Goal: Task Accomplishment & Management: Complete application form

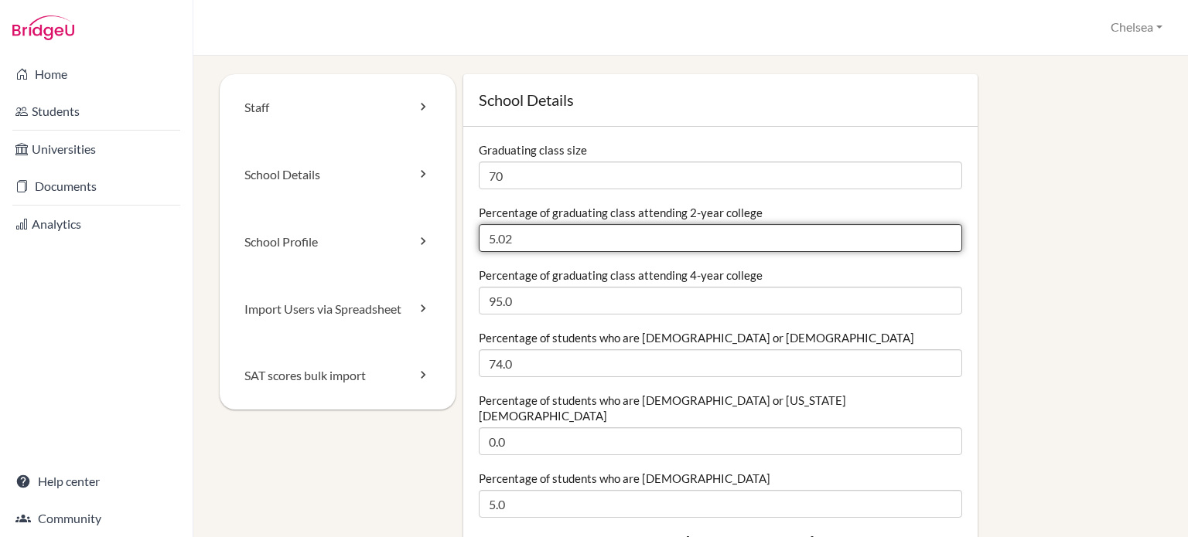
click at [529, 230] on input "5.02" at bounding box center [720, 238] width 483 height 28
drag, startPoint x: 513, startPoint y: 238, endPoint x: 477, endPoint y: 243, distance: 35.9
click at [479, 243] on input "5.02" at bounding box center [720, 238] width 483 height 28
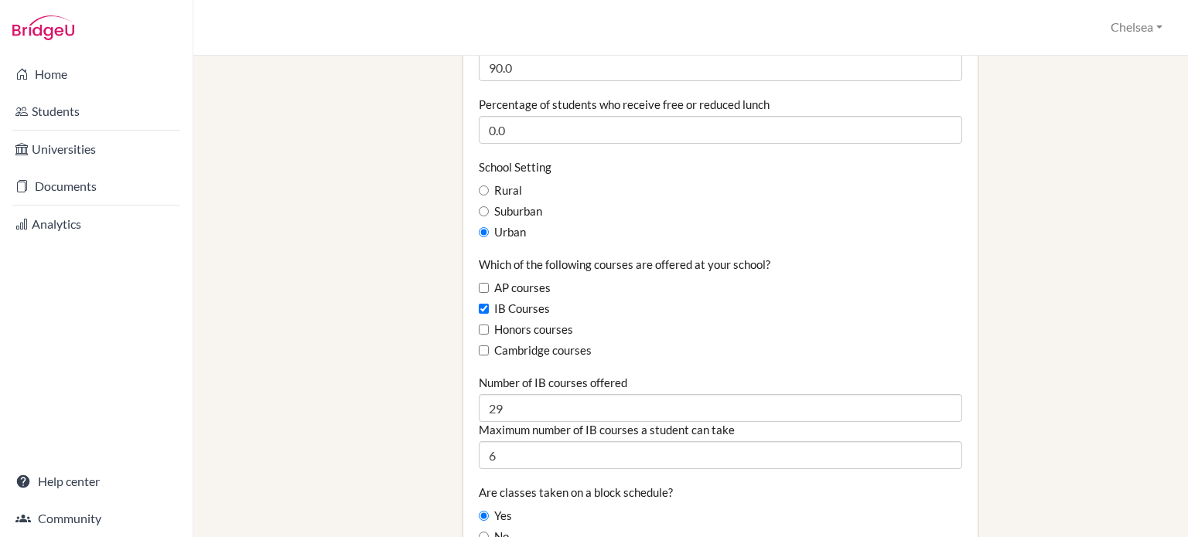
scroll to position [850, 0]
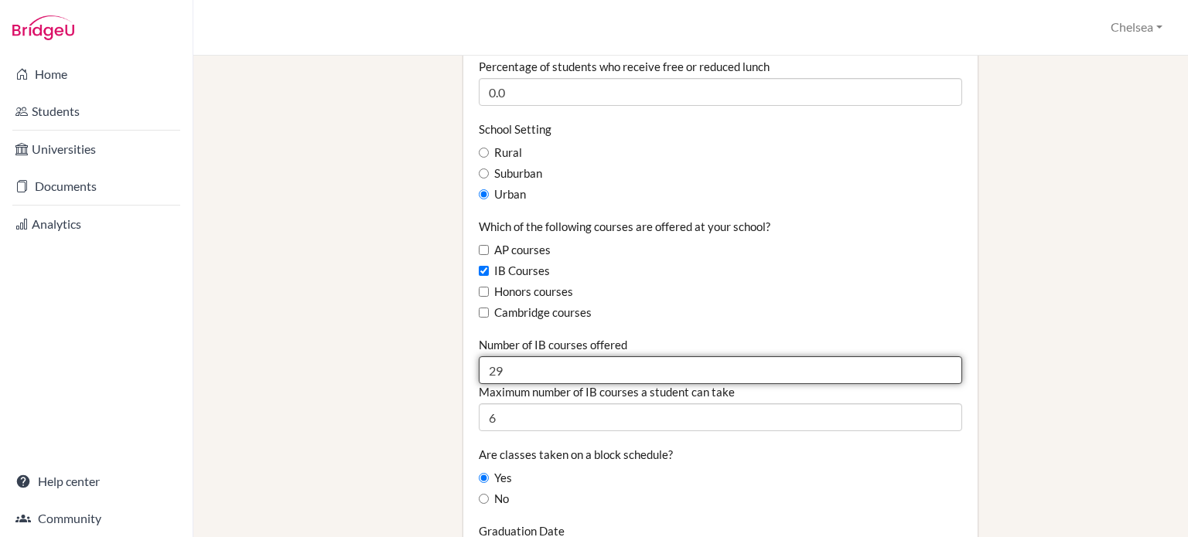
click at [500, 356] on input "29" at bounding box center [720, 370] width 483 height 28
drag, startPoint x: 513, startPoint y: 360, endPoint x: 479, endPoint y: 360, distance: 33.3
click at [479, 360] on input "29" at bounding box center [720, 370] width 483 height 28
type input "16"
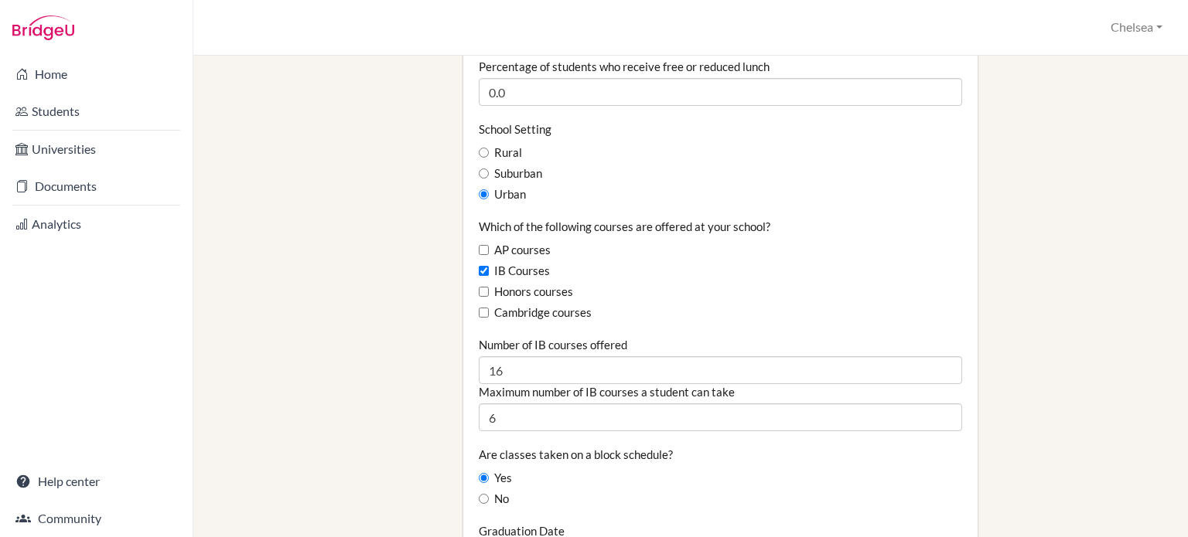
click at [650, 263] on div "IB Courses" at bounding box center [720, 271] width 483 height 17
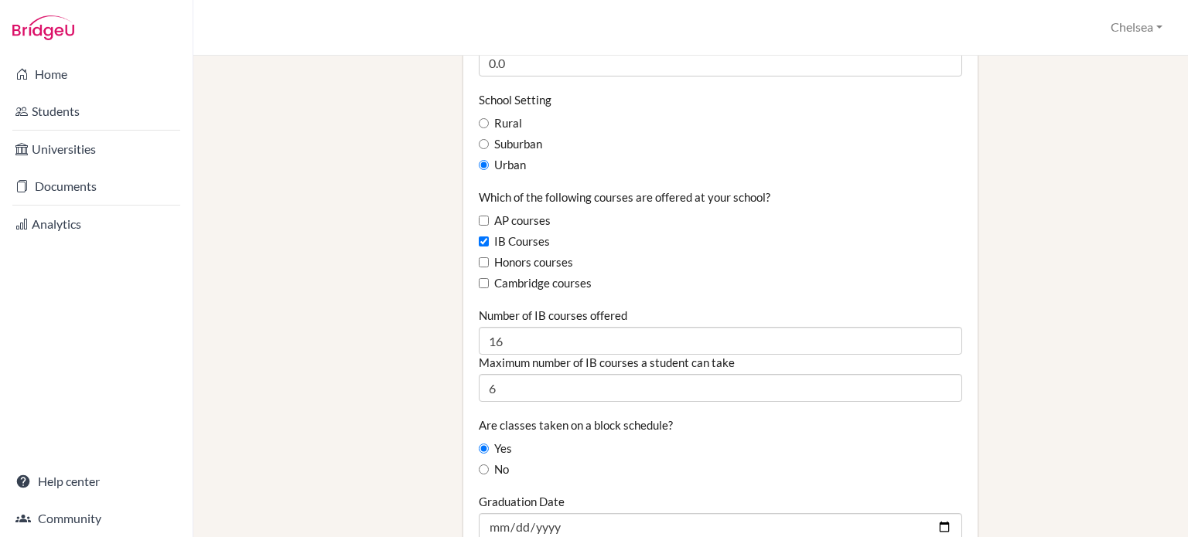
scroll to position [928, 0]
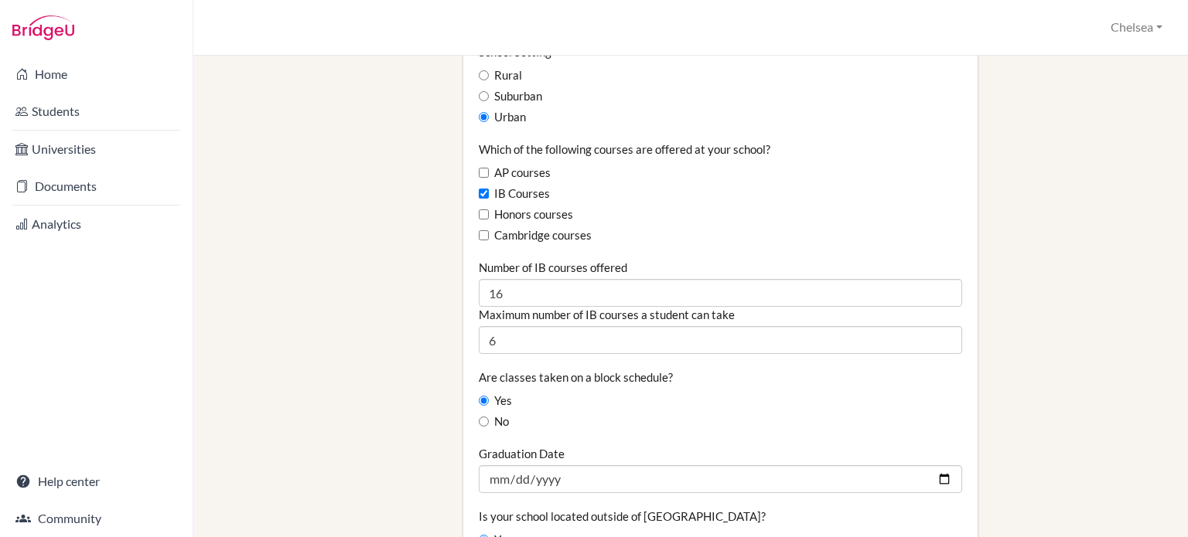
click at [721, 393] on div "Yes" at bounding box center [720, 401] width 483 height 17
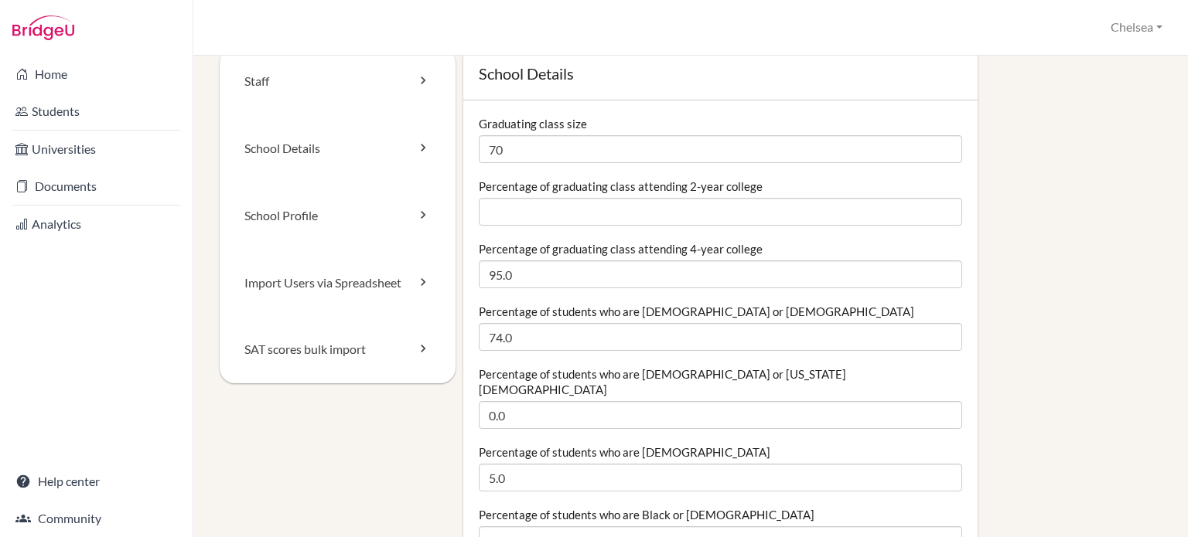
scroll to position [0, 0]
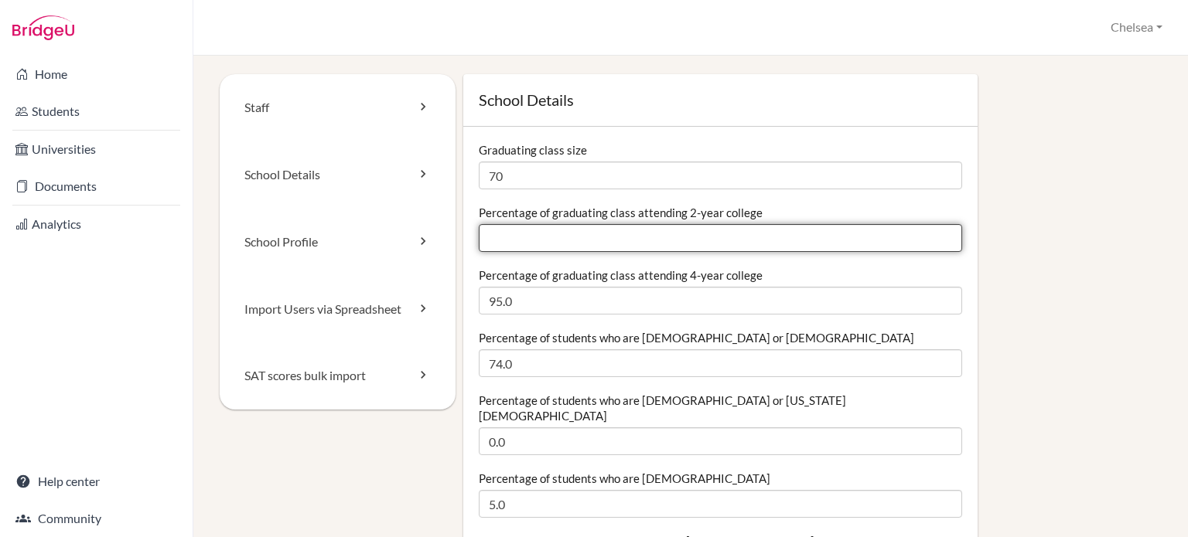
click at [516, 233] on input "Percentage of graduating class attending 2-year college" at bounding box center [720, 238] width 483 height 28
type input "2"
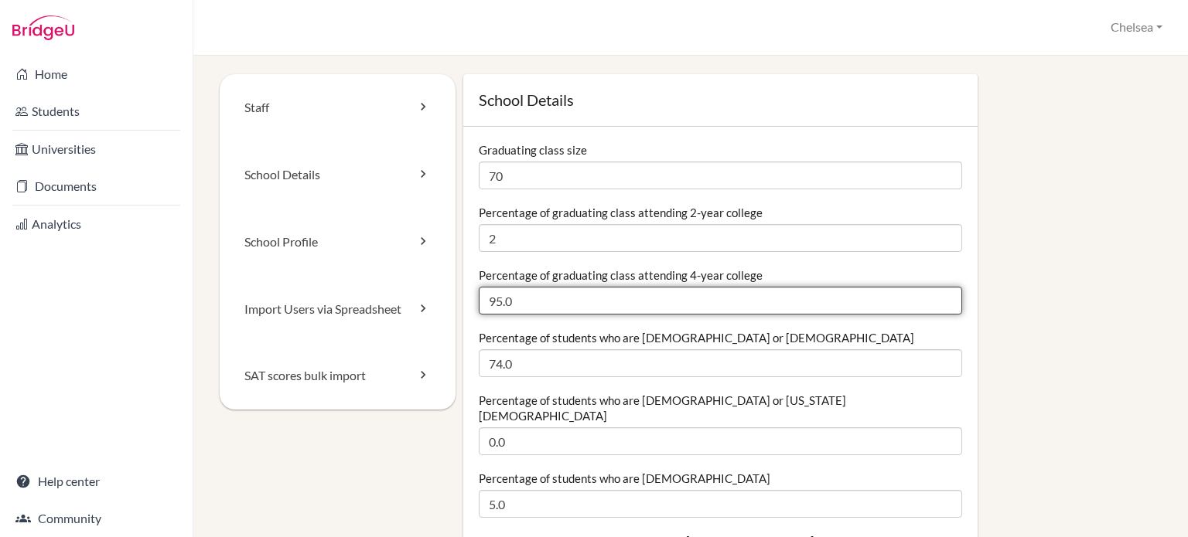
click at [495, 299] on input "95.0" at bounding box center [720, 301] width 483 height 28
type input "98.0"
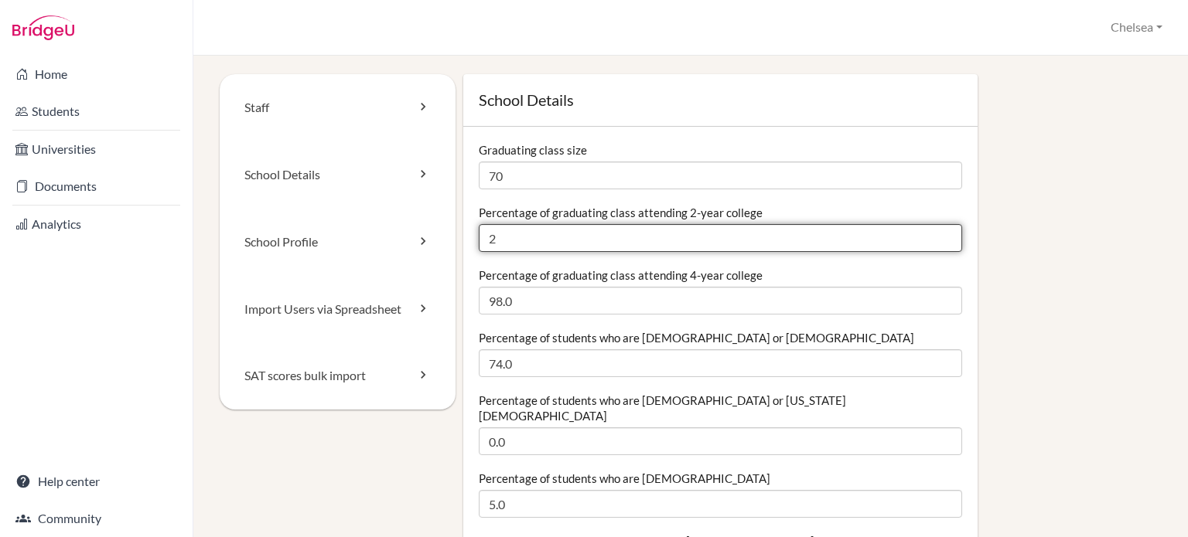
click at [503, 236] on input "2" at bounding box center [720, 238] width 483 height 28
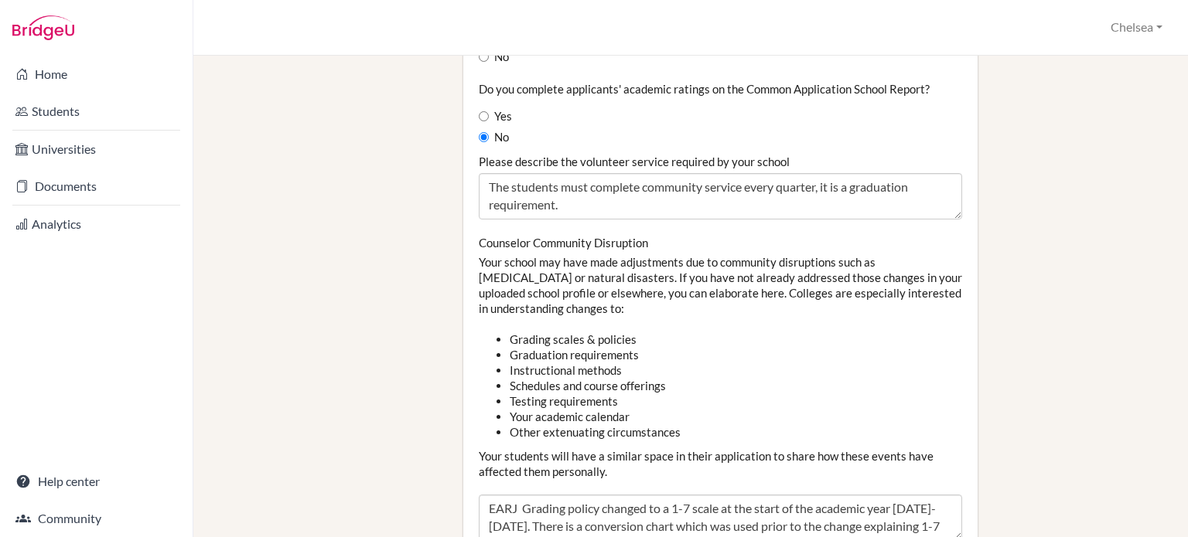
scroll to position [1624, 0]
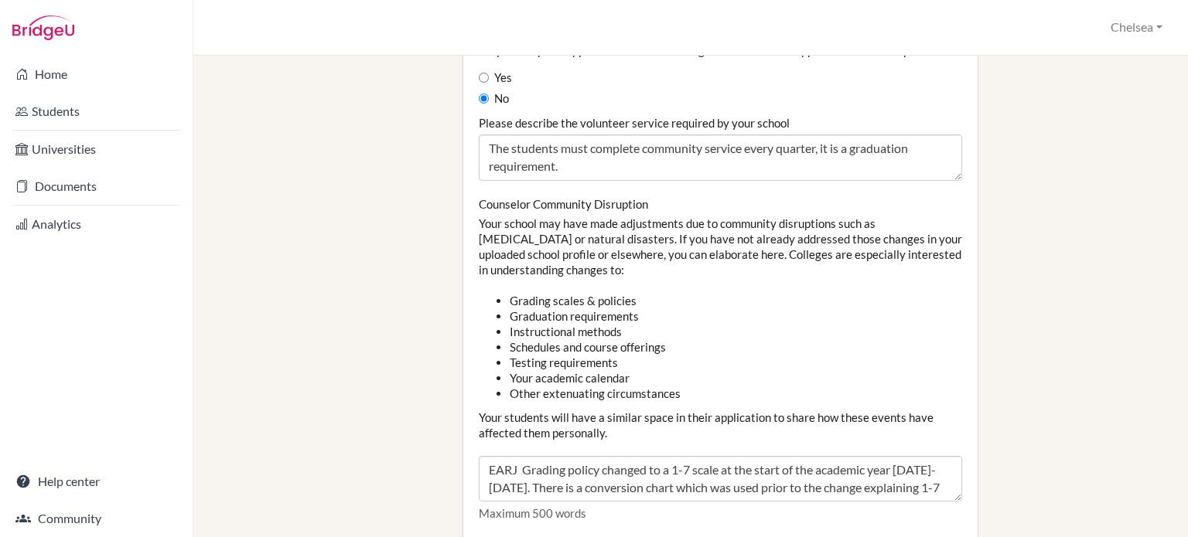
type input "2.0"
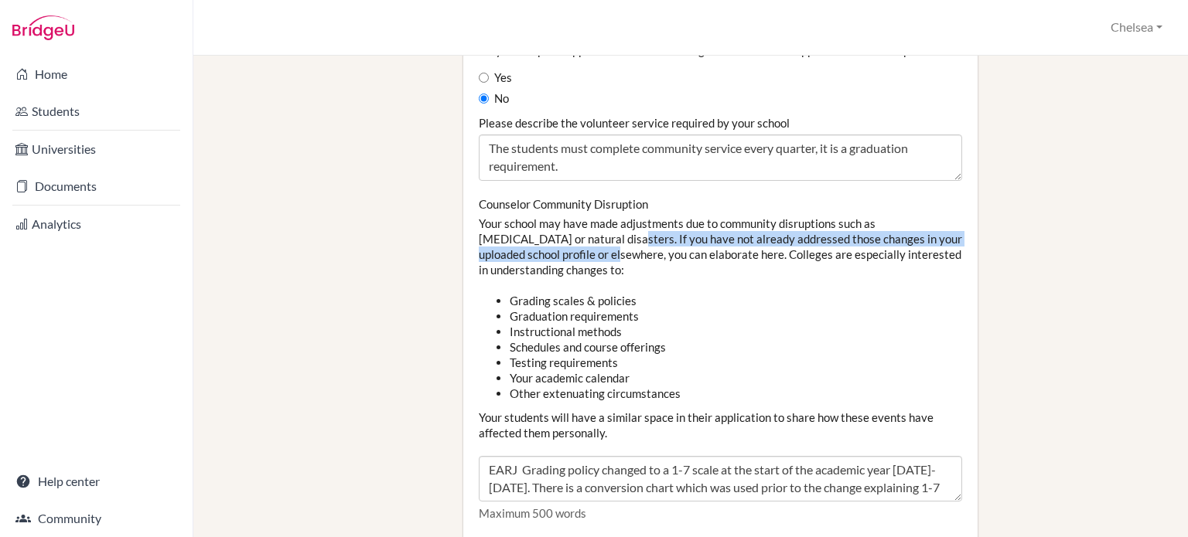
drag, startPoint x: 557, startPoint y: 225, endPoint x: 563, endPoint y: 246, distance: 21.6
click at [563, 246] on div "Counselor Community Disruption Your school may have made adjustments due to com…" at bounding box center [720, 359] width 483 height 326
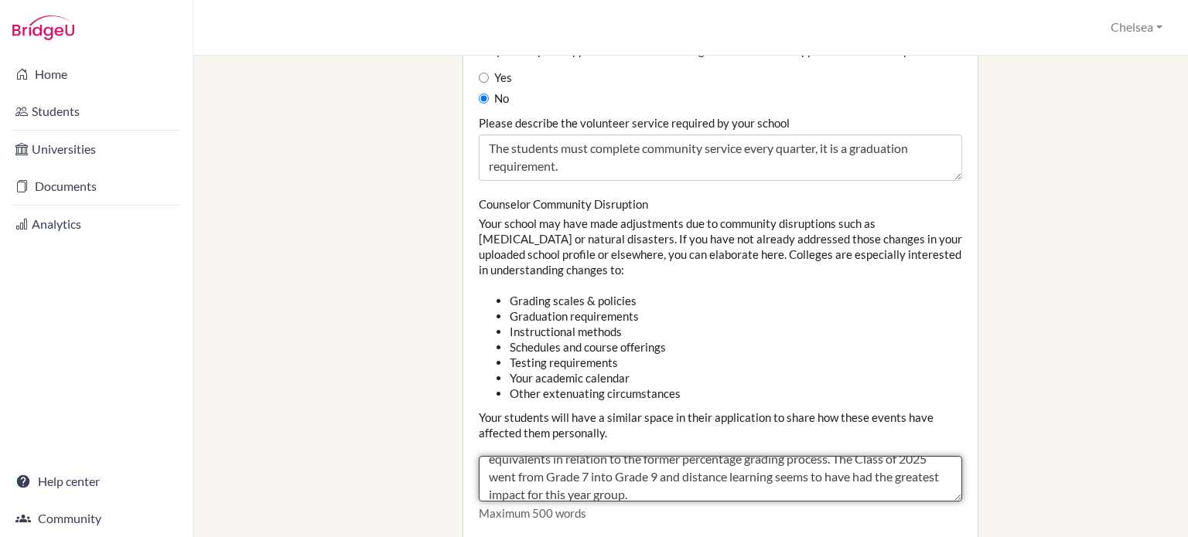
scroll to position [53, 0]
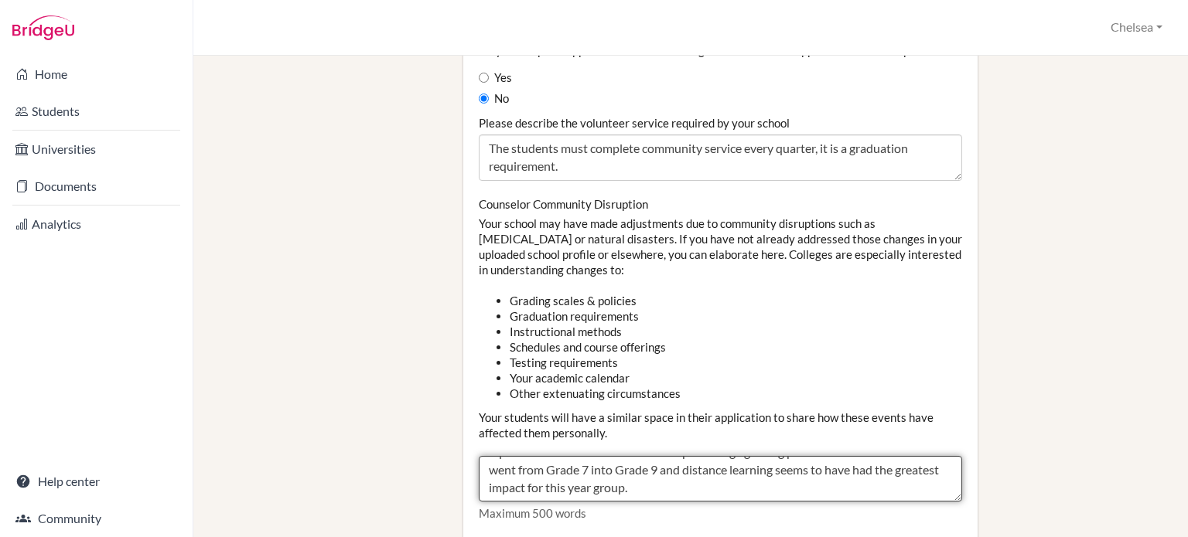
drag, startPoint x: 520, startPoint y: 471, endPoint x: 883, endPoint y: 478, distance: 362.7
click at [883, 478] on textarea "EARJ Grading policy changed to a 1-7 scale at the start of the academic year 20…" at bounding box center [720, 479] width 483 height 46
click at [881, 470] on textarea "EARJ Grading policy changed to a 1-7 scale at the start of the academic year 20…" at bounding box center [720, 479] width 483 height 46
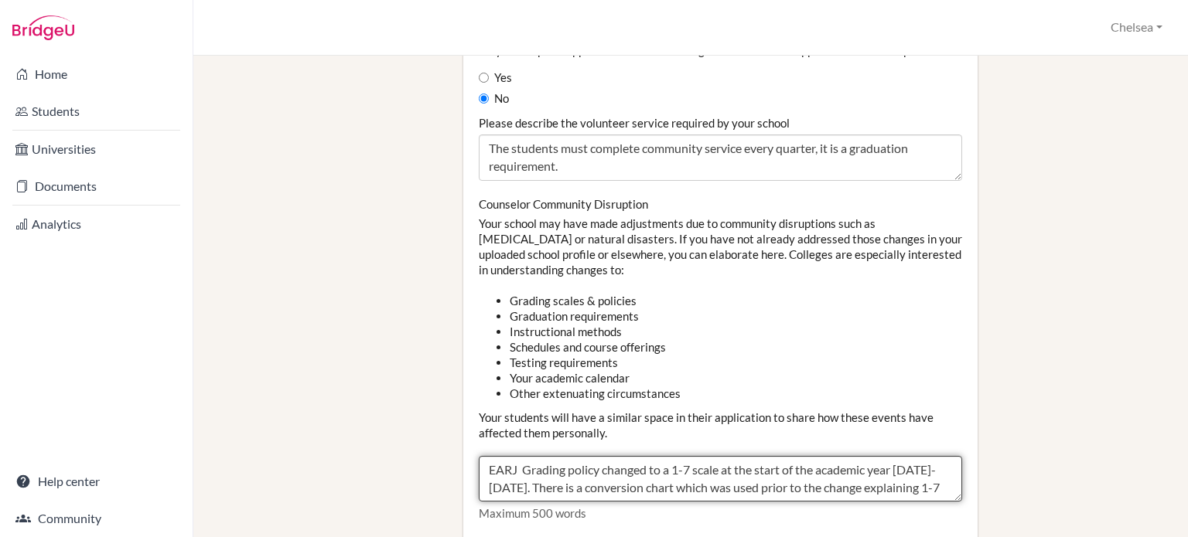
scroll to position [53, 0]
drag, startPoint x: 677, startPoint y: 477, endPoint x: 853, endPoint y: 454, distance: 177.0
click at [853, 456] on textarea "EARJ Grading policy changed to a 1-7 scale at the start of the academic year 20…" at bounding box center [720, 479] width 483 height 46
drag, startPoint x: 856, startPoint y: 476, endPoint x: 847, endPoint y: 458, distance: 19.7
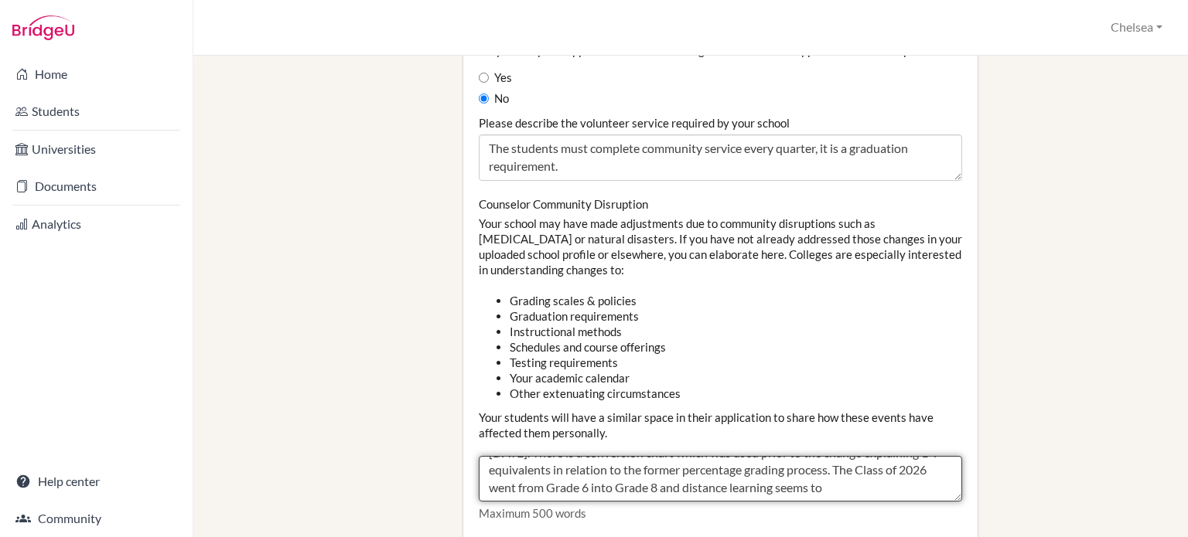
click at [847, 458] on textarea "EARJ Grading policy changed to a 1-7 scale at the start of the academic year 20…" at bounding box center [720, 479] width 483 height 46
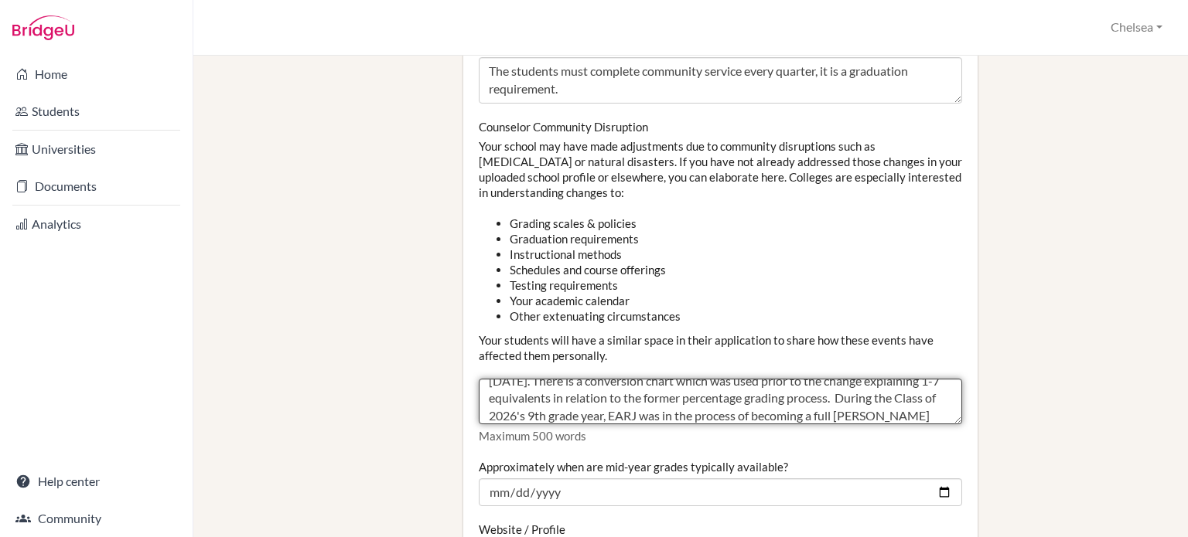
scroll to position [47, 0]
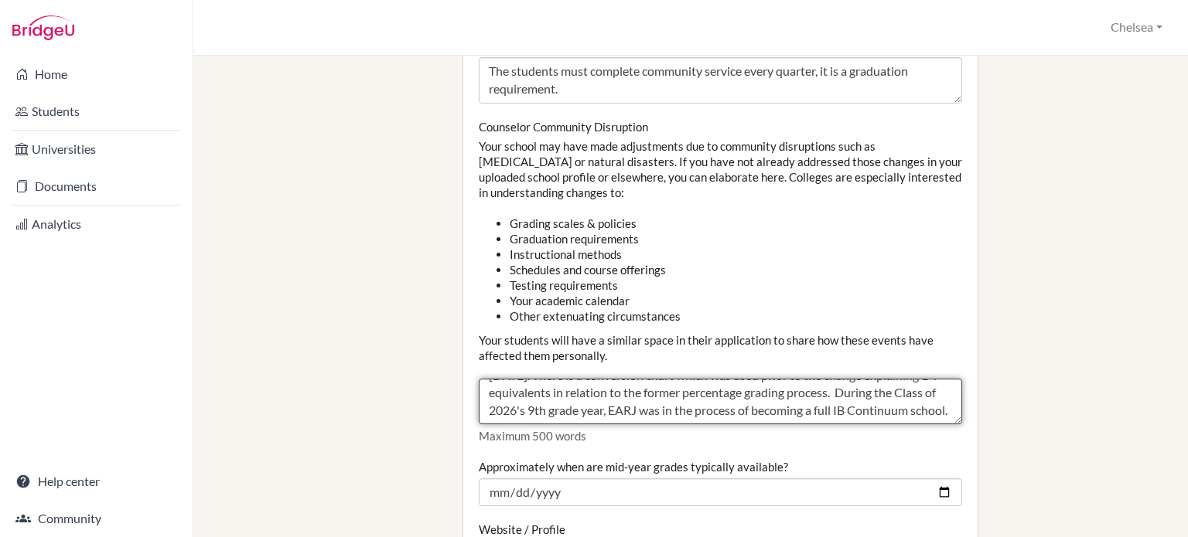
click at [595, 395] on textarea "EARJ Grading policy changed to a 1-7 scale at the start of the academic year 20…" at bounding box center [720, 402] width 483 height 46
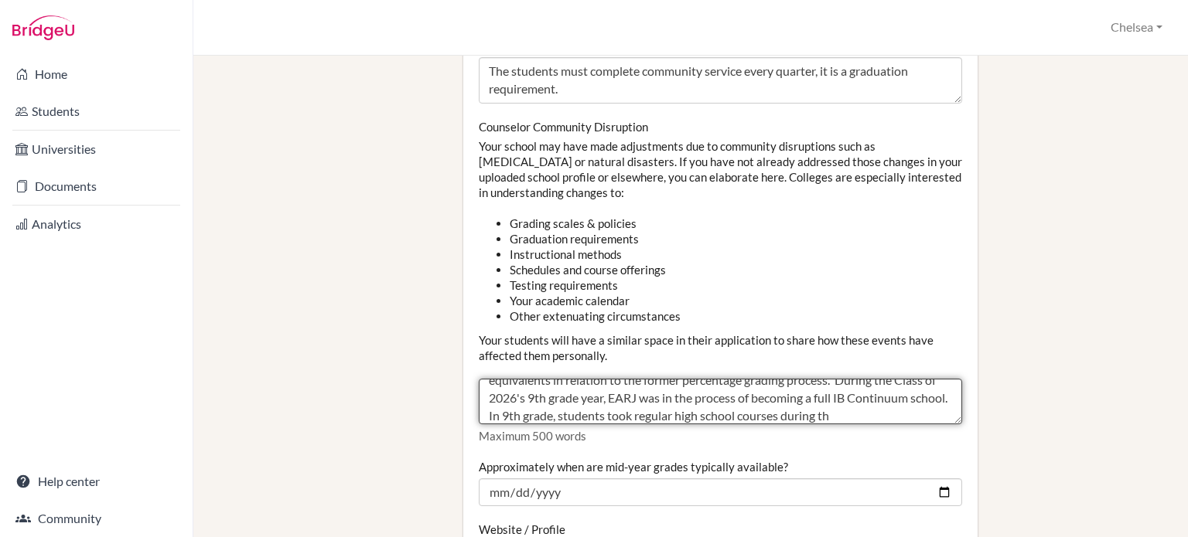
scroll to position [65, 0]
type textarea "EARJ Grading policy changed to a 1-7 scale at the start of the academic year [D…"
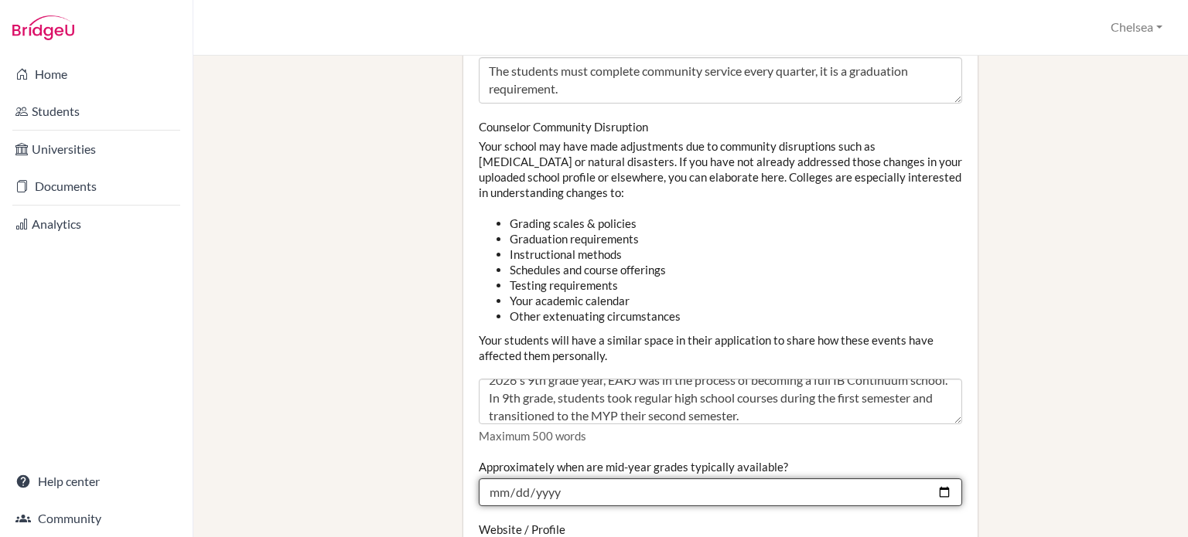
click at [619, 479] on input "2024-12-20" at bounding box center [720, 493] width 483 height 28
click at [932, 479] on input "2024-12-20" at bounding box center [720, 493] width 483 height 28
type input "[DATE]"
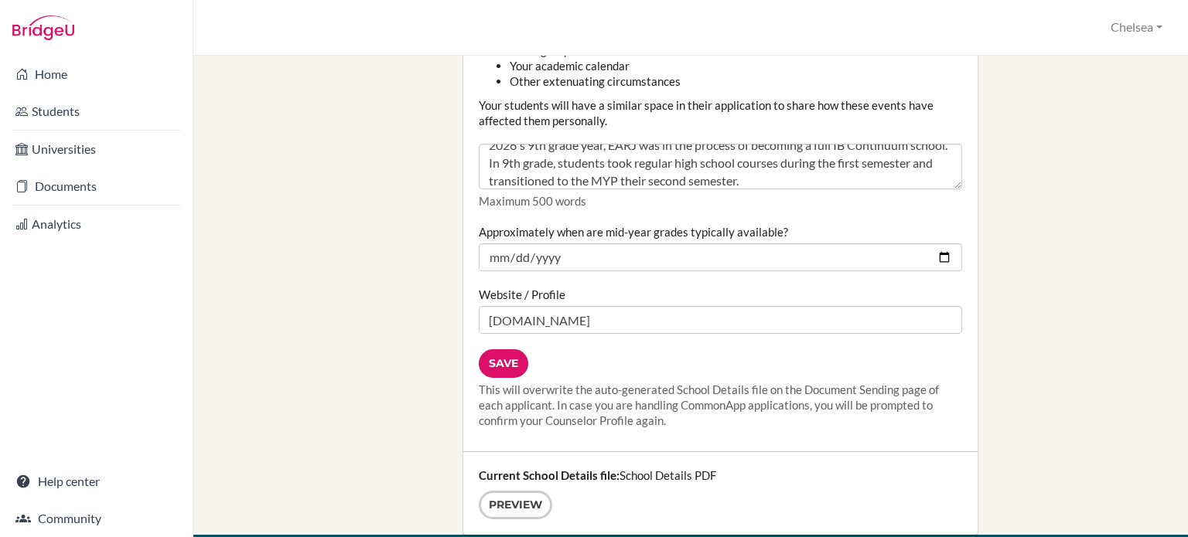
scroll to position [1933, 0]
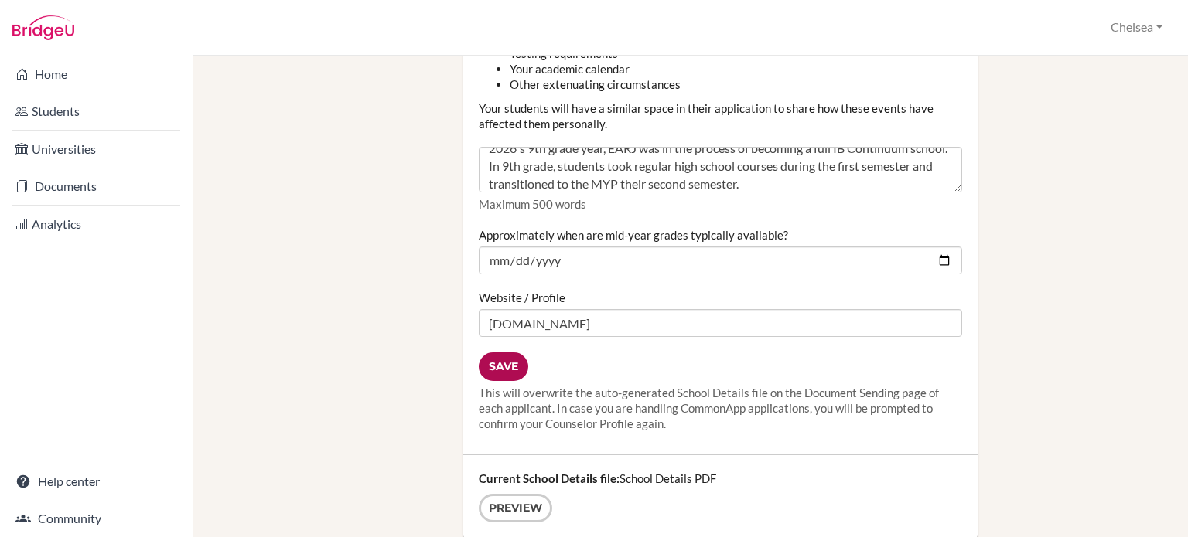
click at [500, 362] on input "Save" at bounding box center [503, 367] width 49 height 29
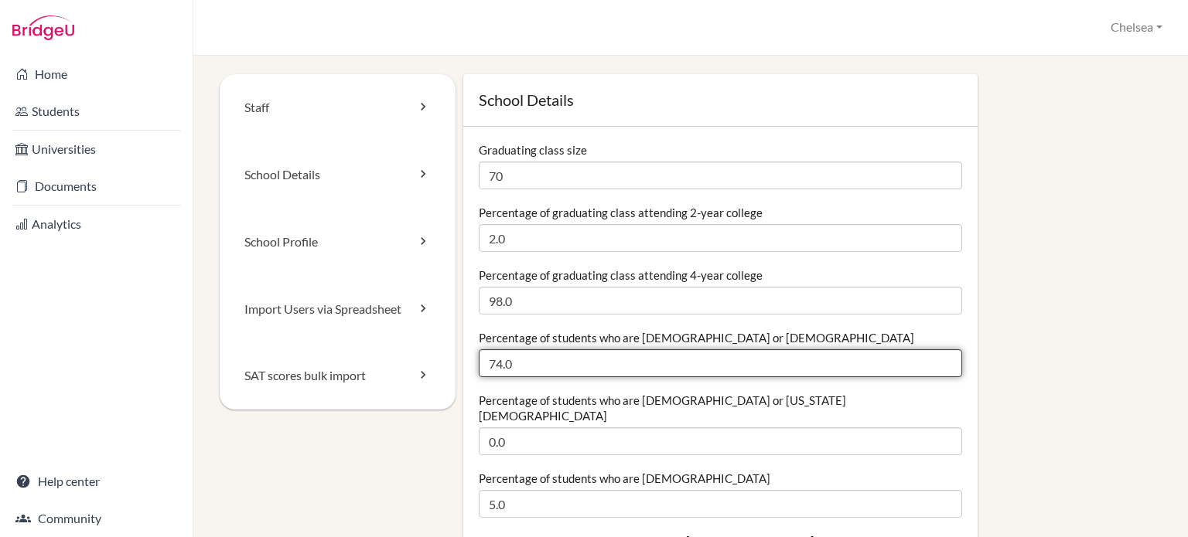
click at [496, 363] on input "74.0" at bounding box center [720, 363] width 483 height 28
drag, startPoint x: 499, startPoint y: 365, endPoint x: 488, endPoint y: 365, distance: 10.8
click at [488, 365] on input "74.0" at bounding box center [720, 363] width 483 height 28
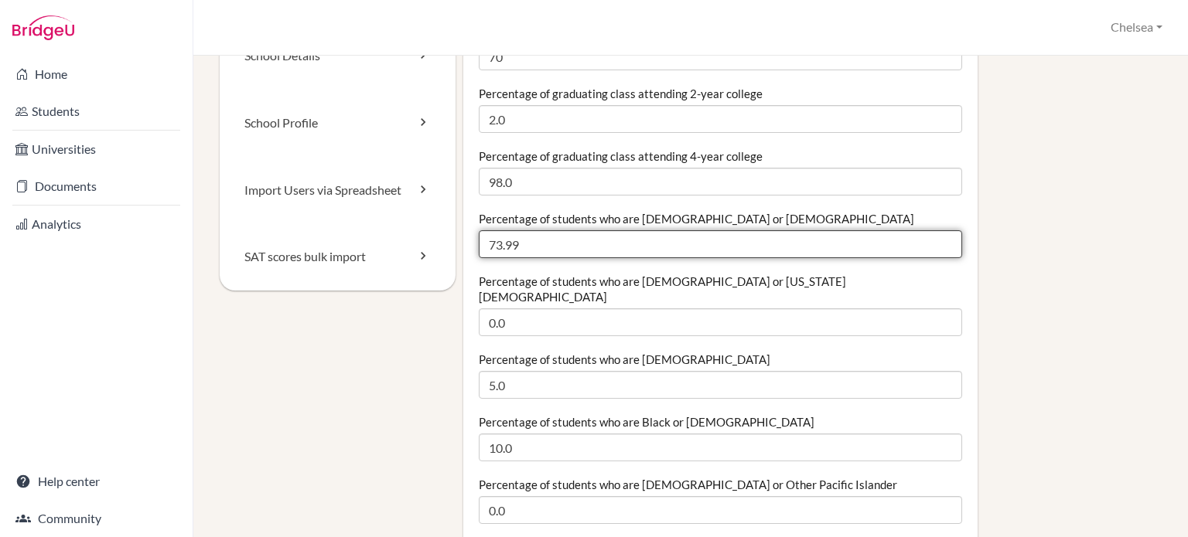
scroll to position [155, 0]
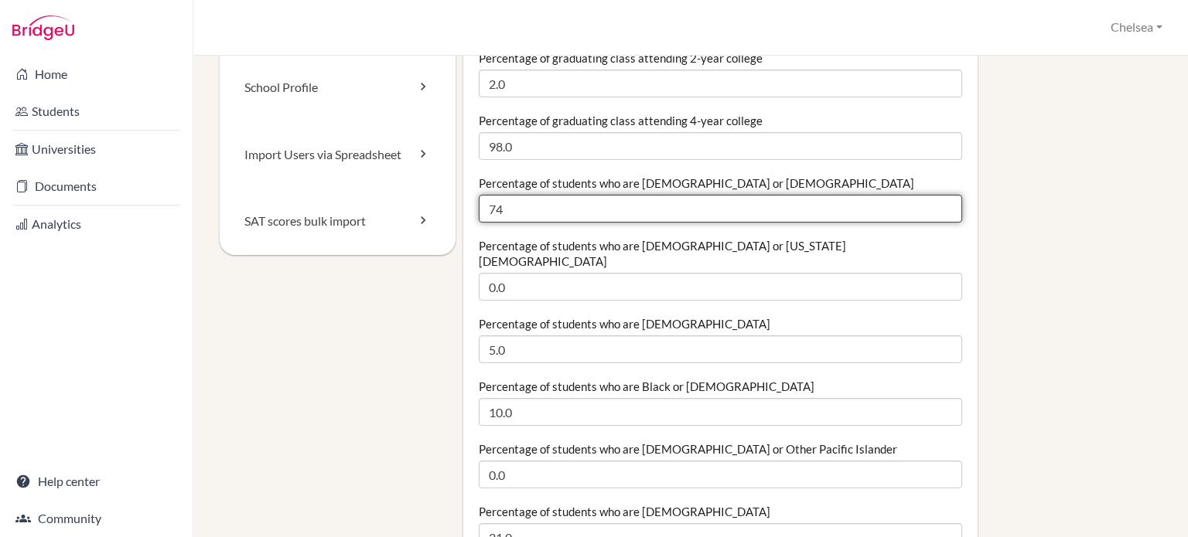
type input "74"
click at [935, 203] on input "74" at bounding box center [720, 209] width 483 height 28
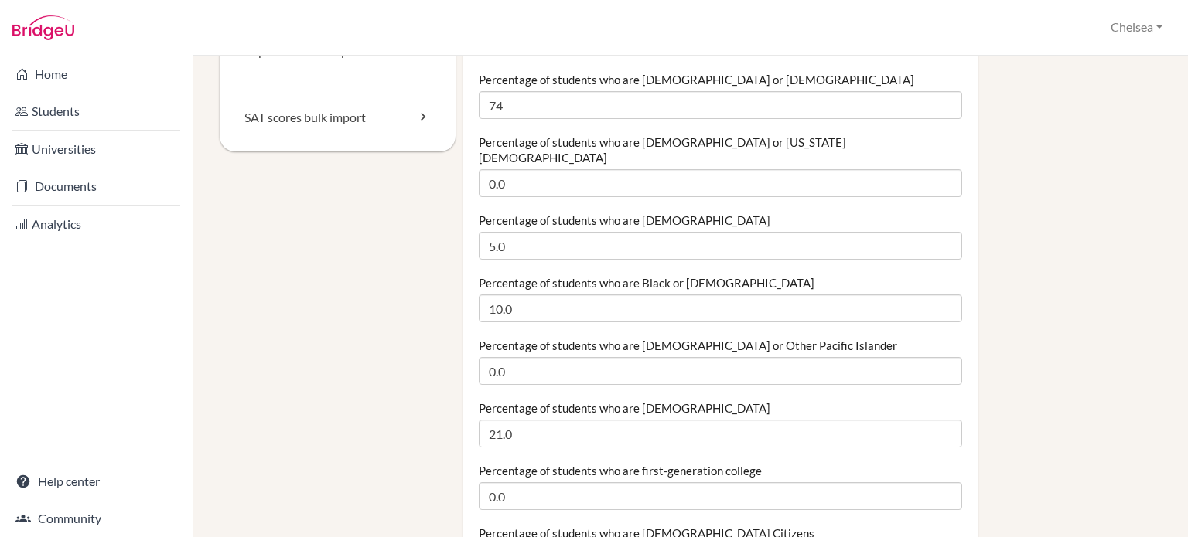
scroll to position [232, 0]
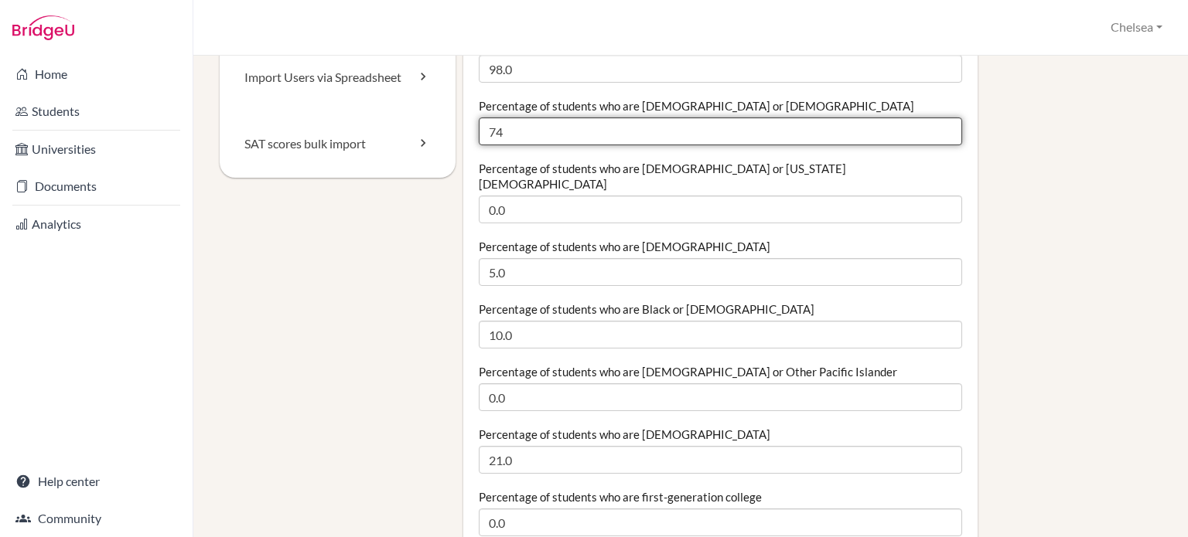
click at [524, 135] on input "74" at bounding box center [720, 132] width 483 height 28
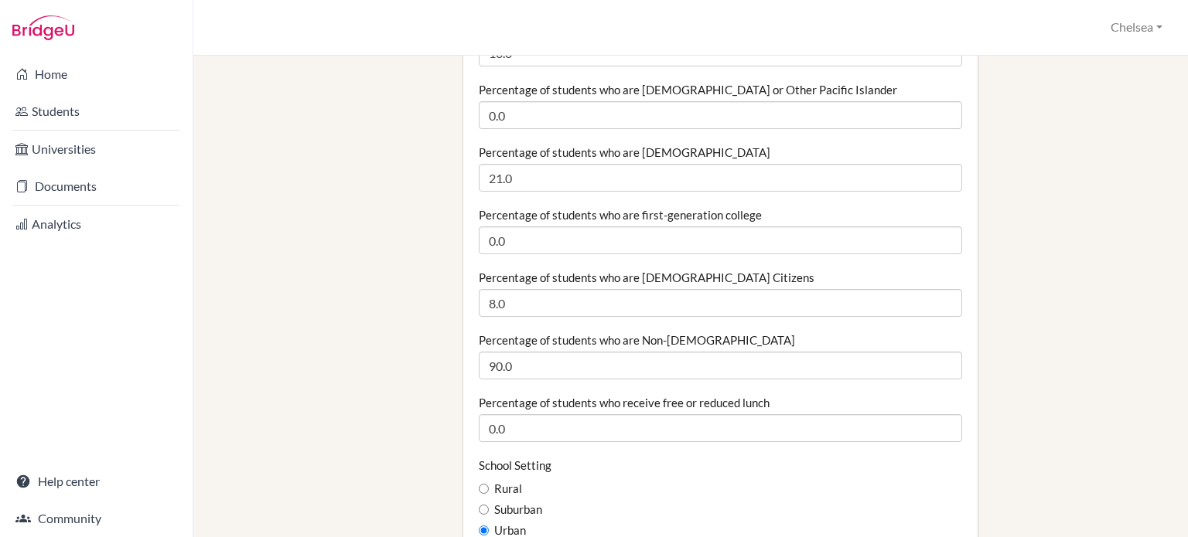
scroll to position [541, 0]
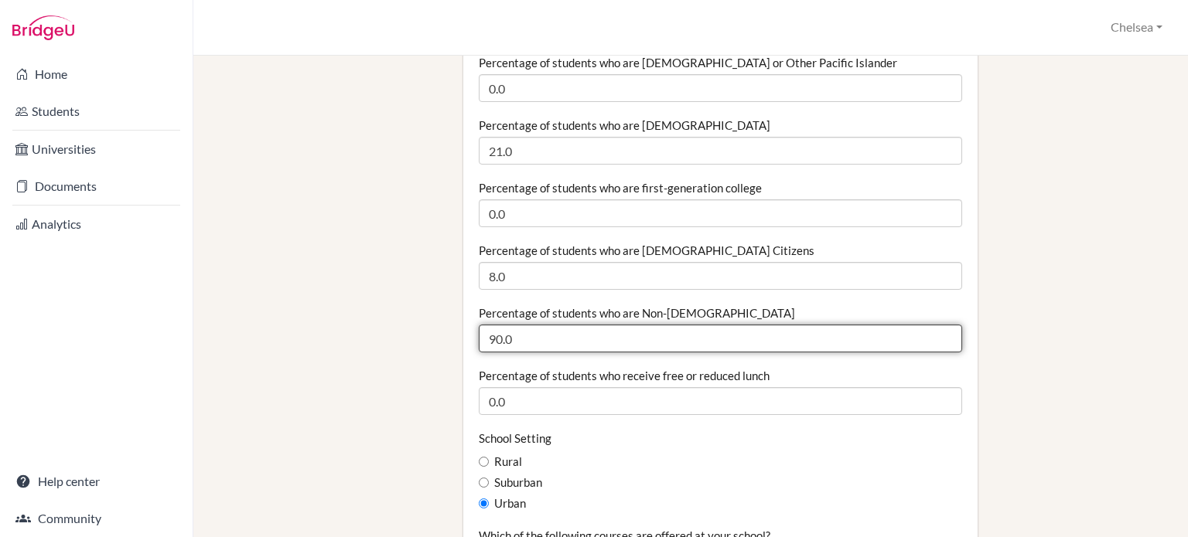
click at [496, 326] on input "90.0" at bounding box center [720, 339] width 483 height 28
type input "92.0"
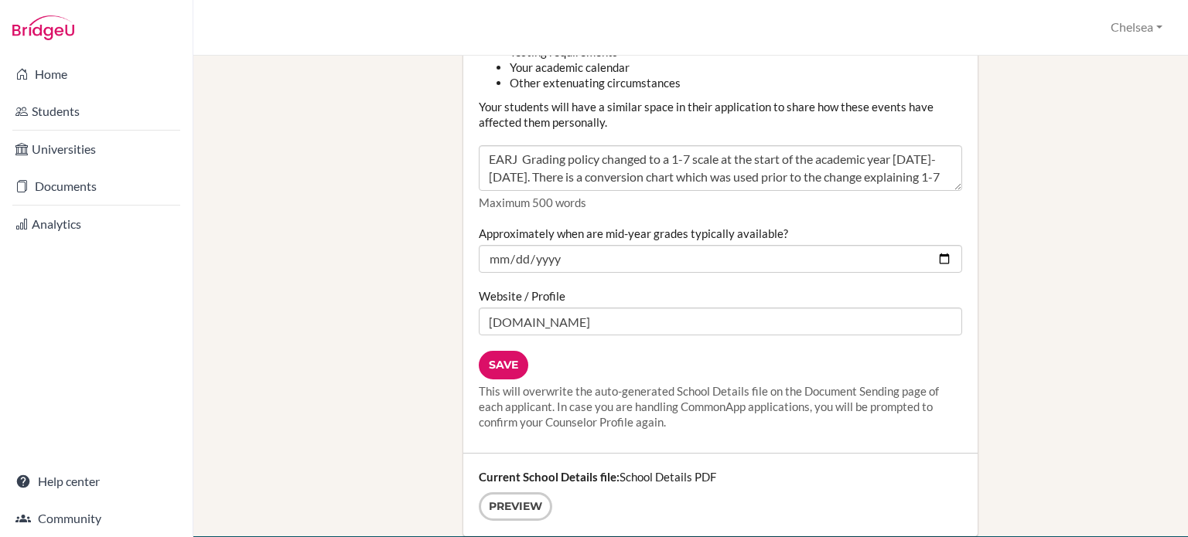
scroll to position [2010, 0]
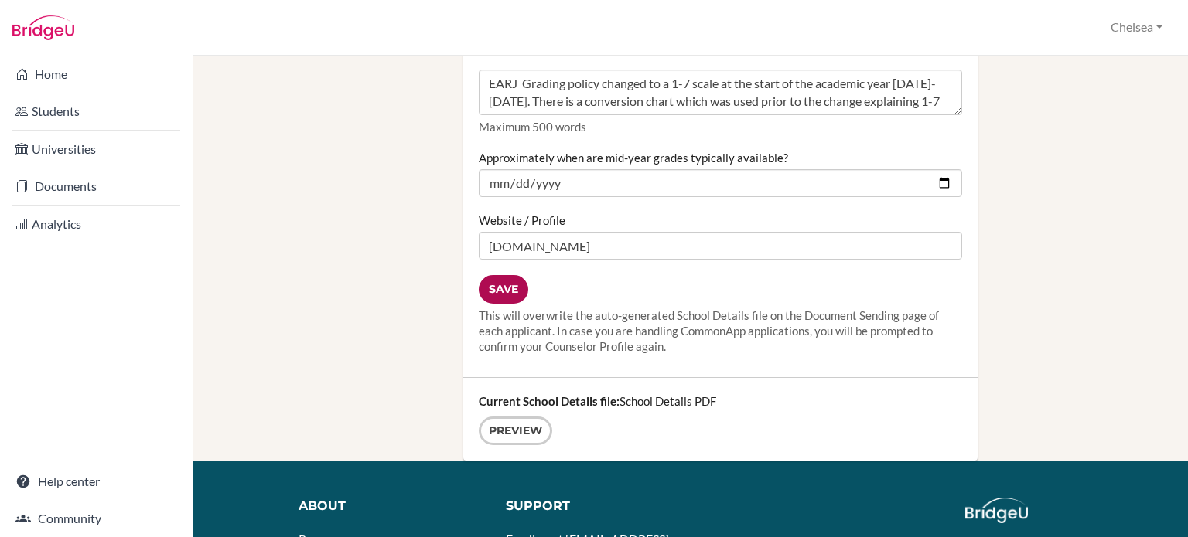
click at [504, 275] on input "Save" at bounding box center [503, 289] width 49 height 29
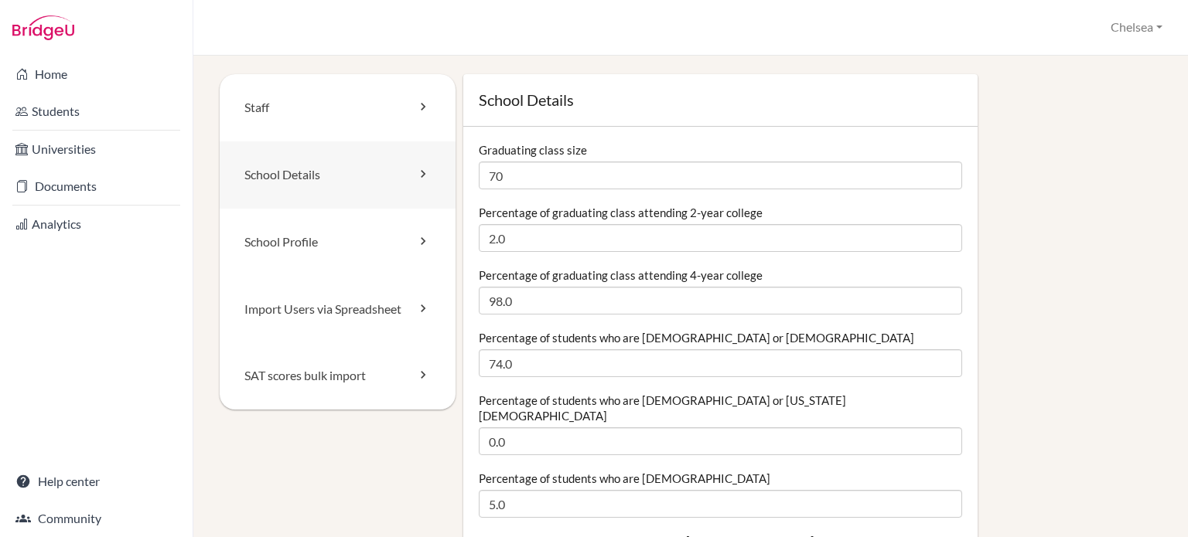
click at [293, 179] on link "School Details" at bounding box center [338, 174] width 236 height 67
click at [399, 178] on link "School Details" at bounding box center [338, 174] width 236 height 67
click at [379, 182] on link "School Details" at bounding box center [338, 174] width 236 height 67
click at [359, 253] on link "School Profile" at bounding box center [338, 242] width 236 height 67
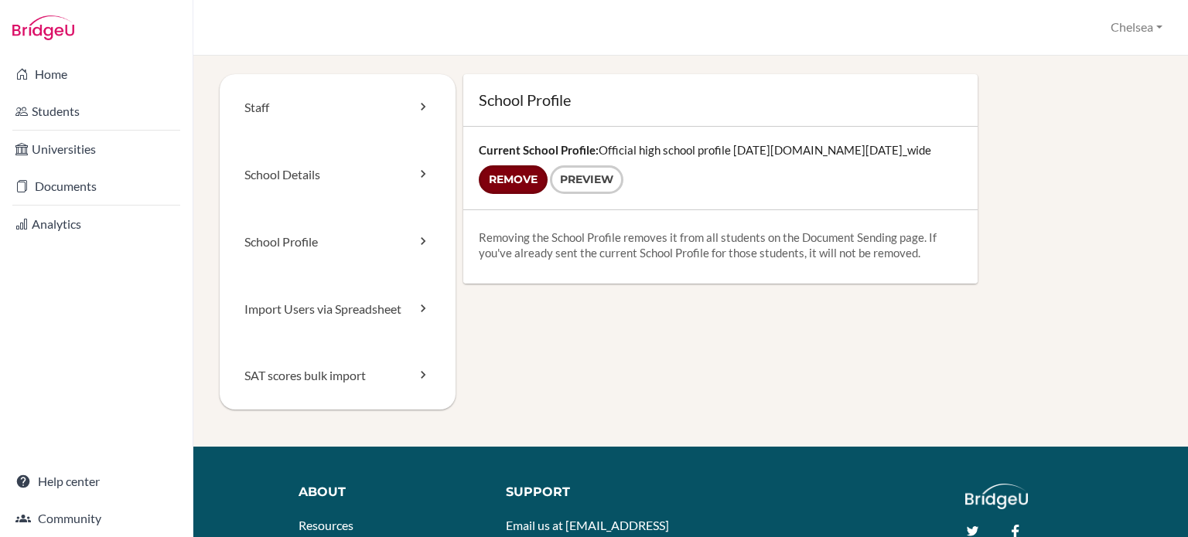
click at [506, 179] on input "Remove" at bounding box center [513, 179] width 69 height 29
click at [283, 317] on link "Import Users via Spreadsheet" at bounding box center [338, 309] width 236 height 67
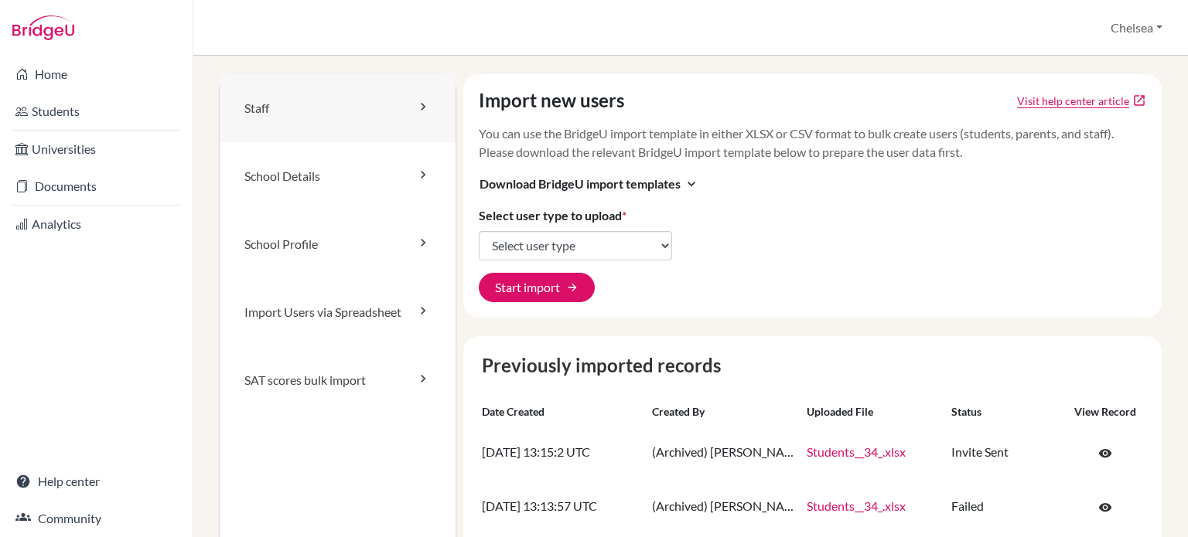
click at [275, 111] on link "Staff" at bounding box center [338, 108] width 236 height 68
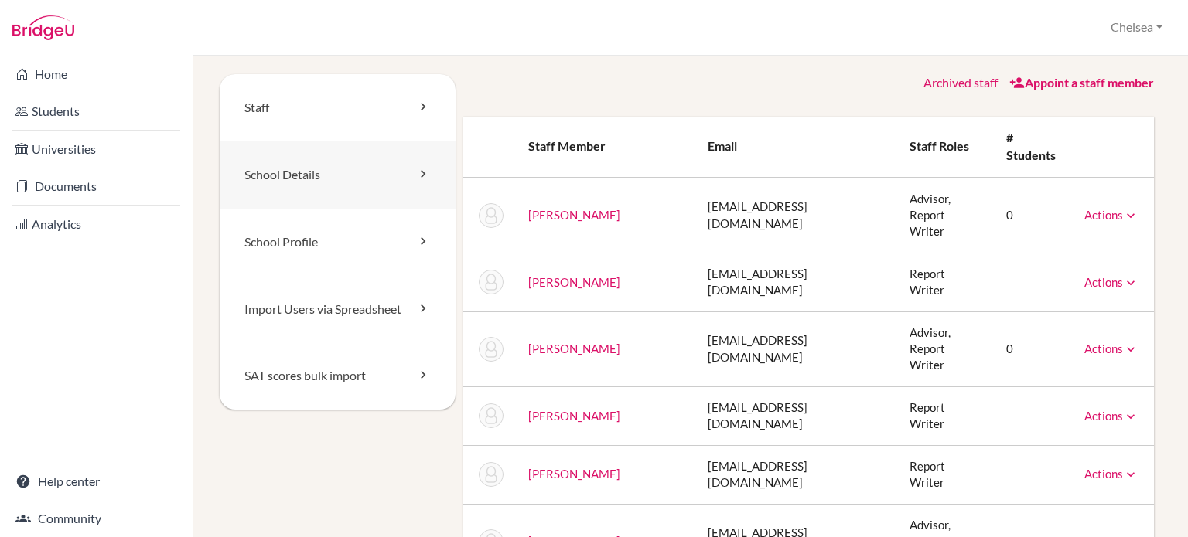
click at [279, 176] on link "School Details" at bounding box center [338, 174] width 236 height 67
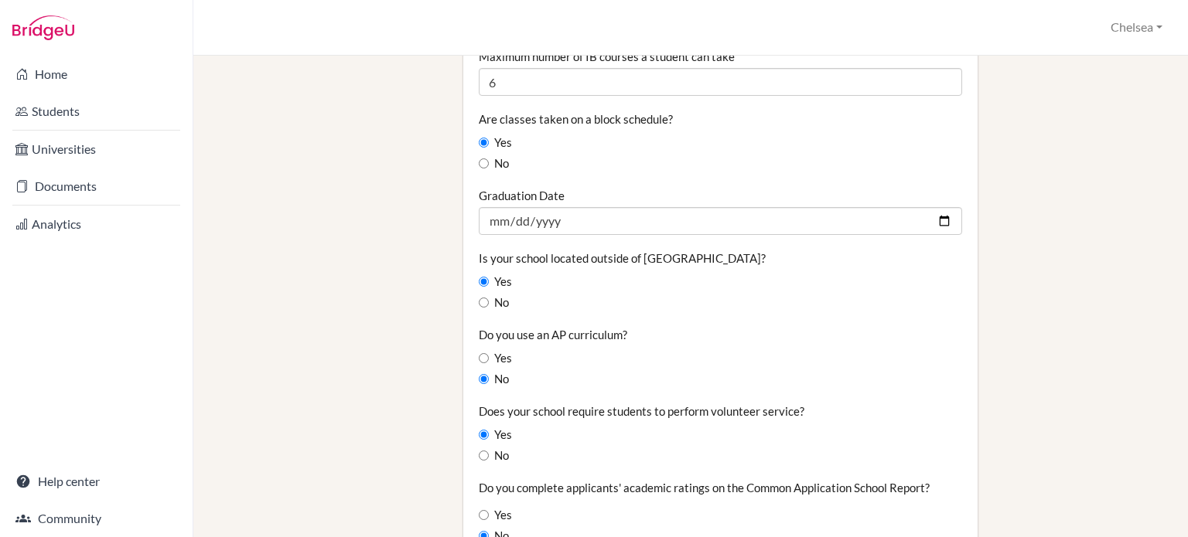
scroll to position [1237, 0]
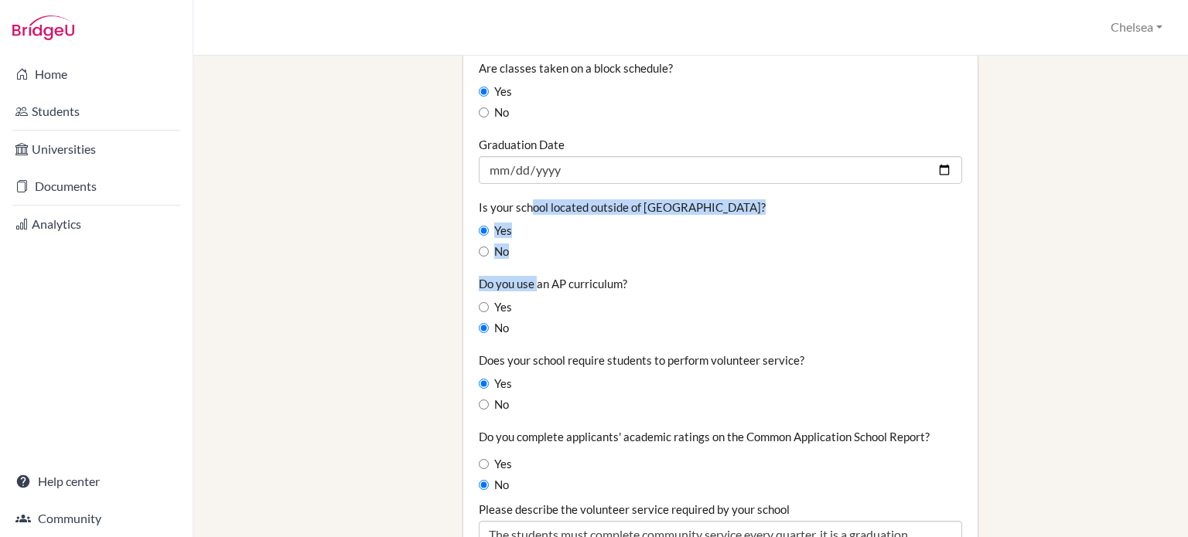
drag, startPoint x: 528, startPoint y: 194, endPoint x: 532, endPoint y: 265, distance: 71.2
click at [532, 276] on label "Do you use an AP curriculum?" at bounding box center [553, 283] width 148 height 15
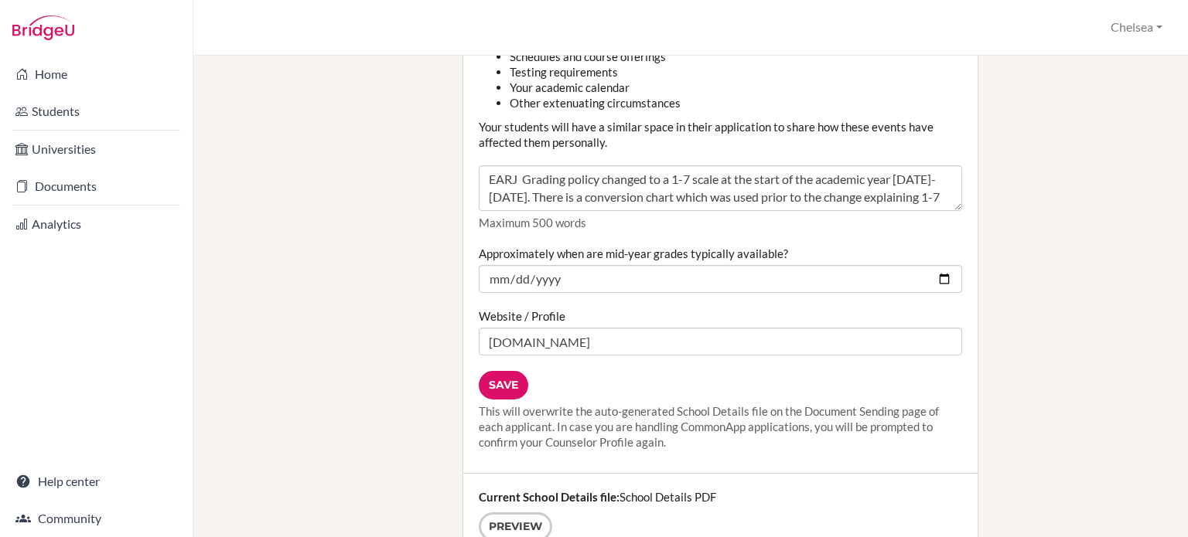
scroll to position [2010, 0]
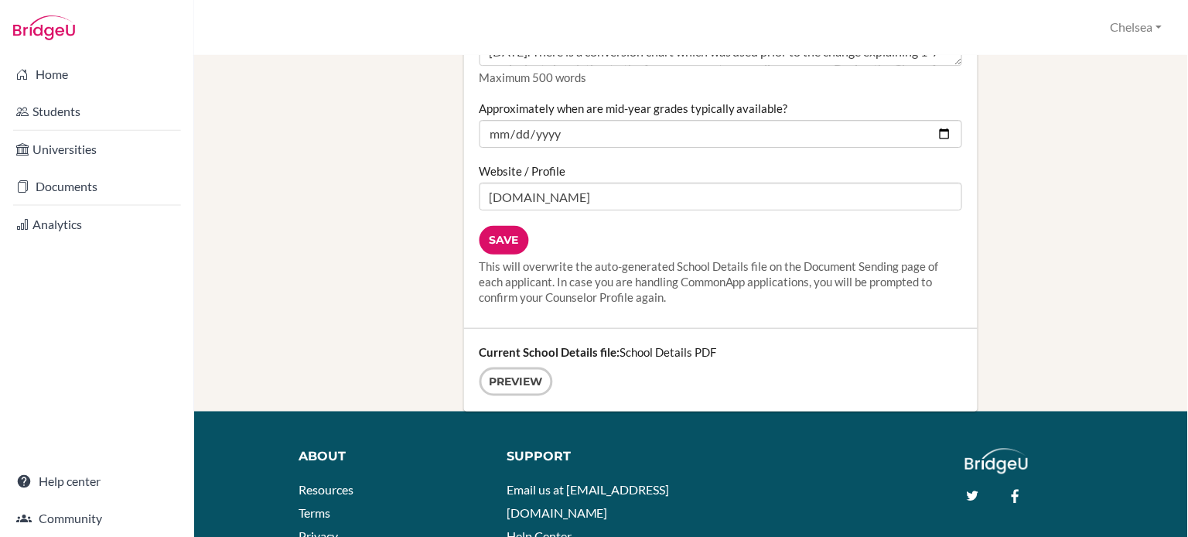
scroll to position [2088, 0]
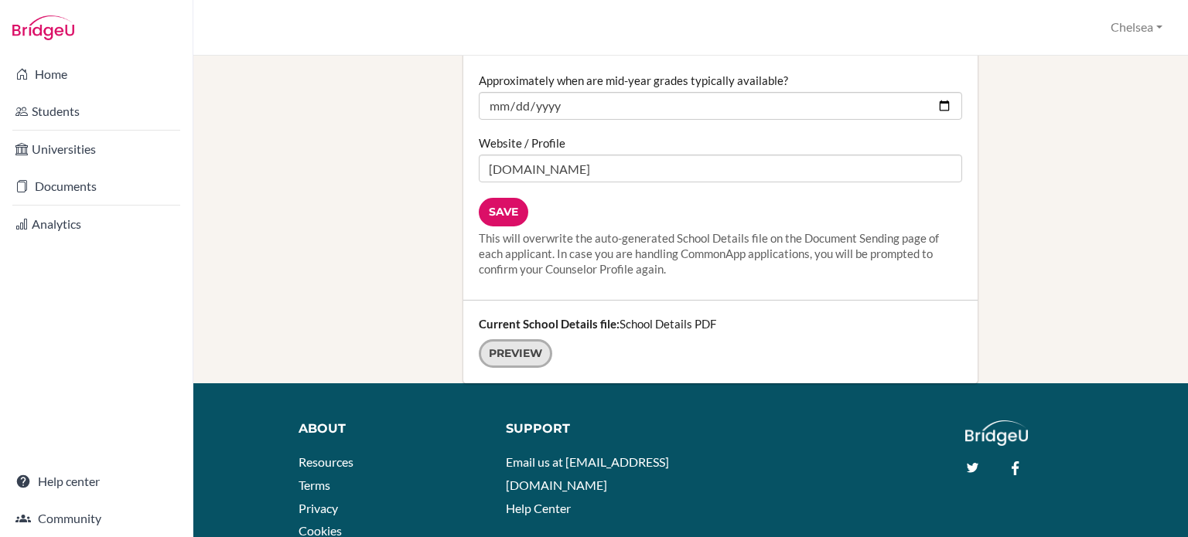
click at [519, 339] on link "Preview" at bounding box center [515, 353] width 73 height 29
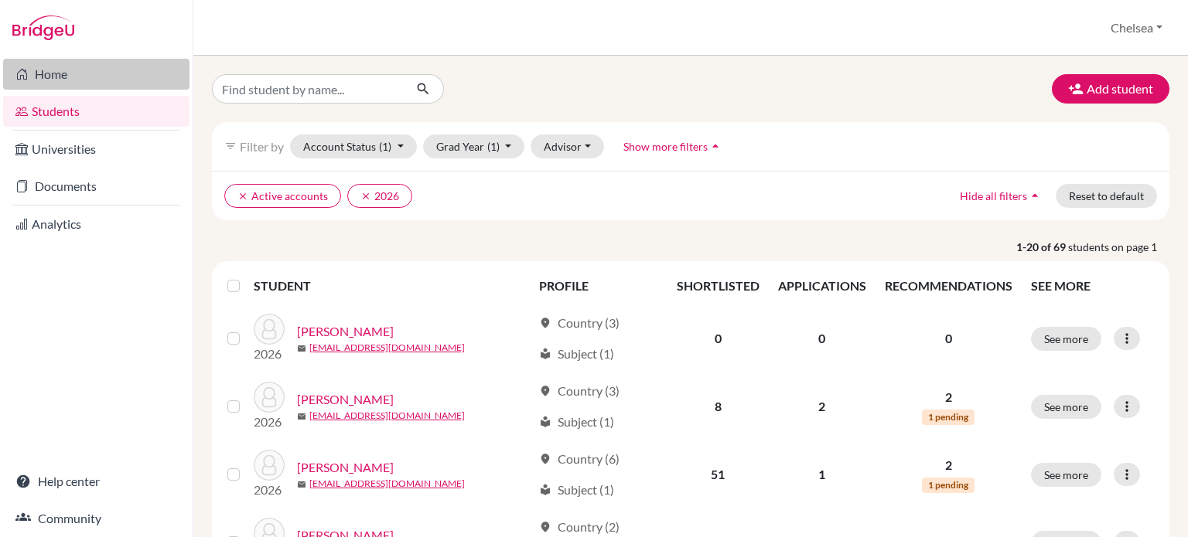
click at [70, 80] on link "Home" at bounding box center [96, 74] width 186 height 31
